Goal: Information Seeking & Learning: Find specific page/section

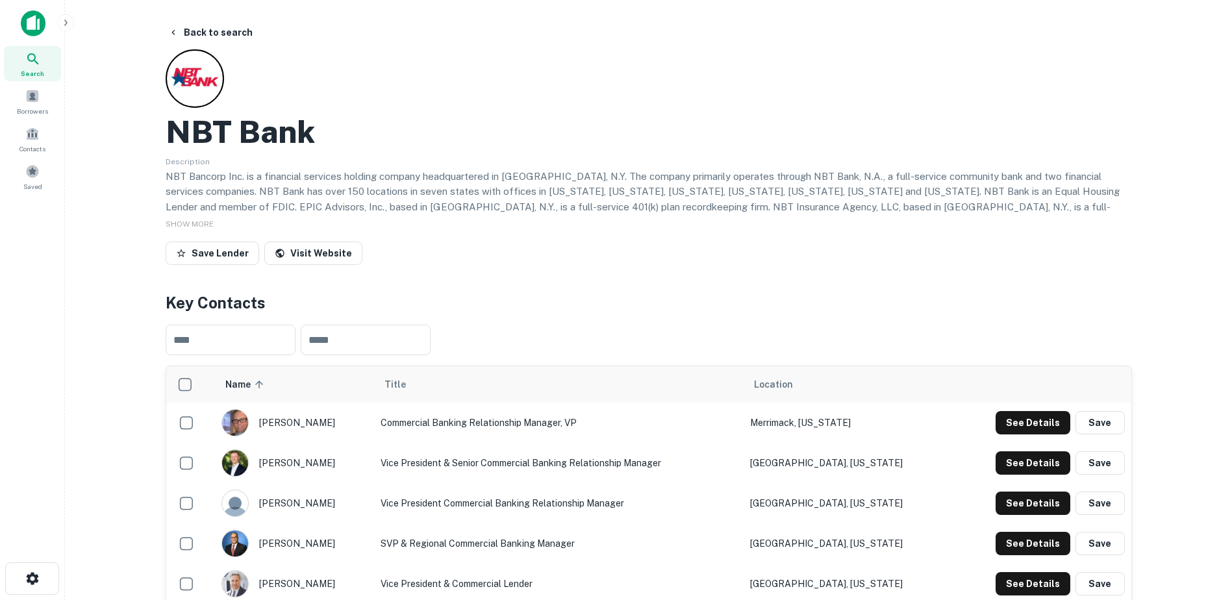
click at [216, 33] on button "Back to search" at bounding box center [210, 32] width 95 height 23
click at [25, 16] on img at bounding box center [33, 23] width 25 height 26
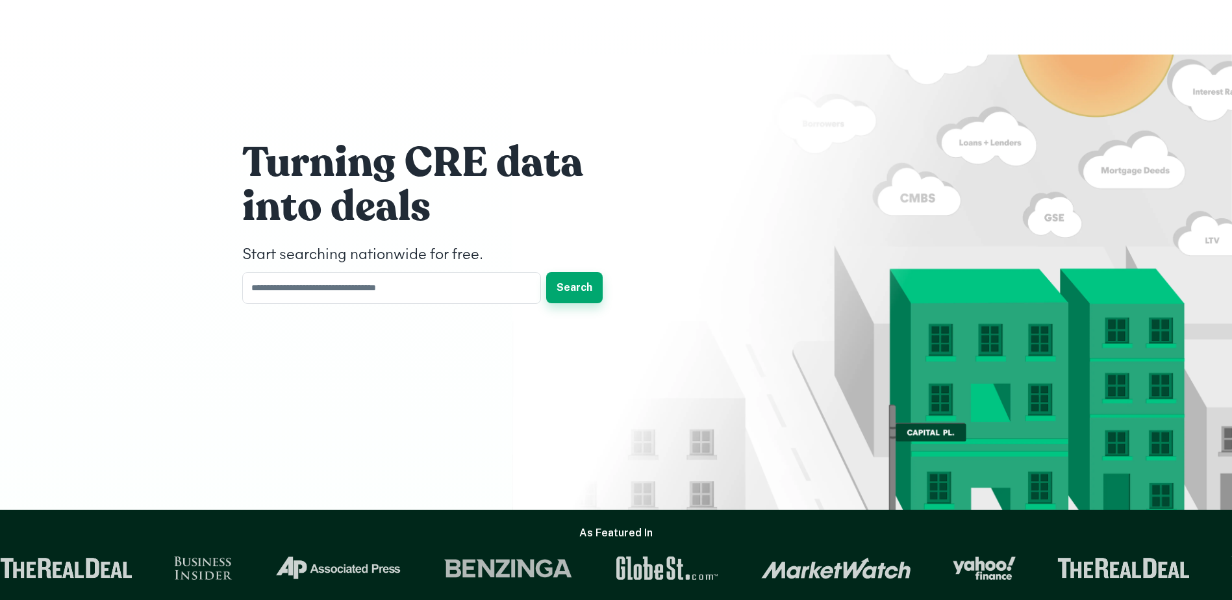
click at [327, 190] on h1 "into deals" at bounding box center [437, 207] width 390 height 52
click at [577, 292] on button "Search" at bounding box center [574, 287] width 56 height 31
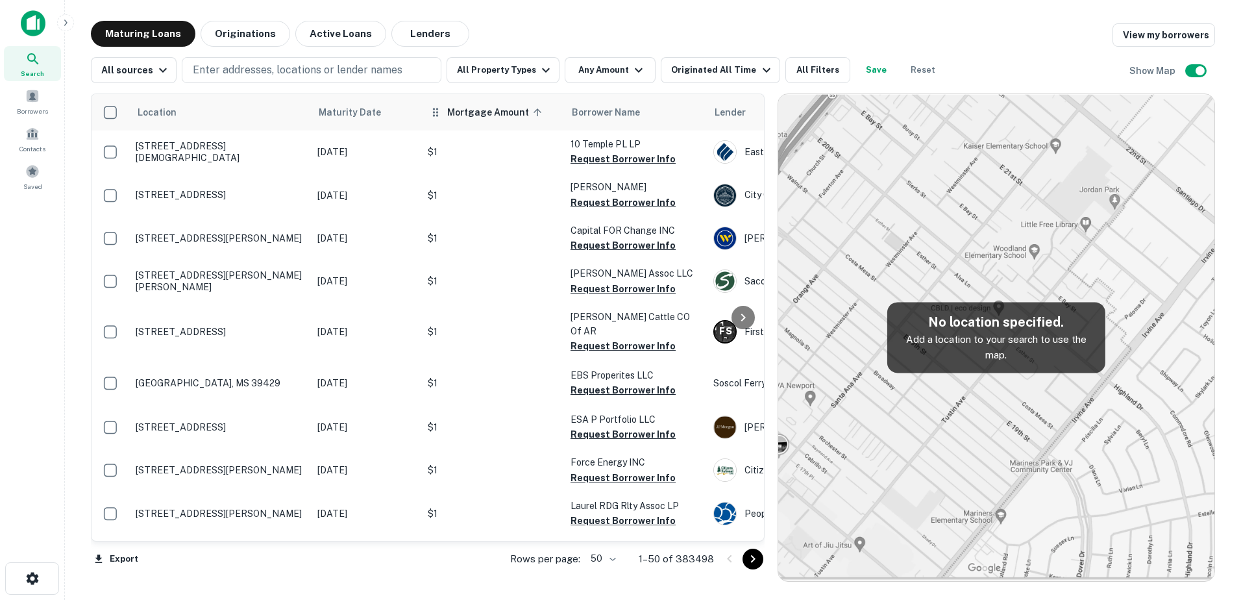
click at [486, 114] on span "Mortgage Amount sorted ascending" at bounding box center [496, 113] width 99 height 16
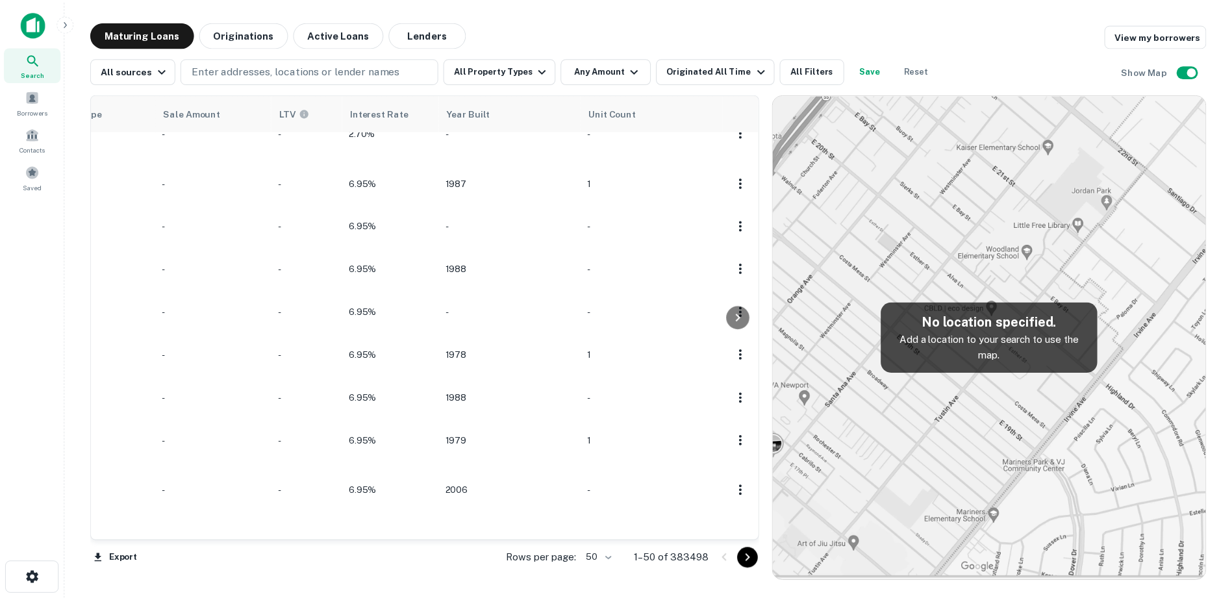
scroll to position [1984, 0]
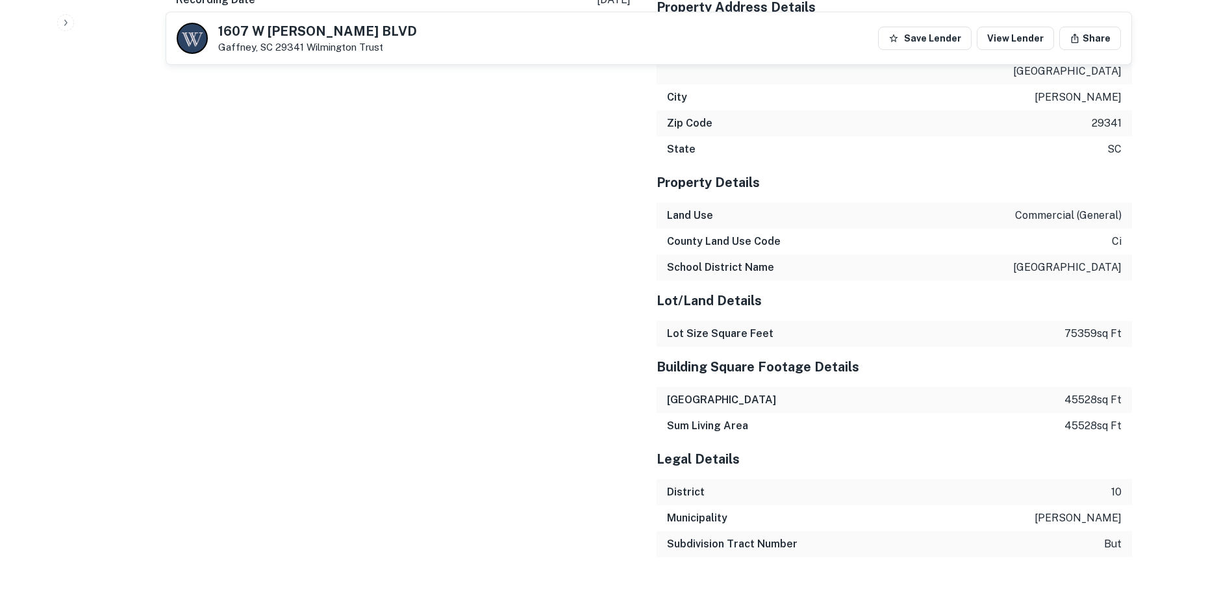
scroll to position [1146, 0]
